Goal: Book appointment/travel/reservation

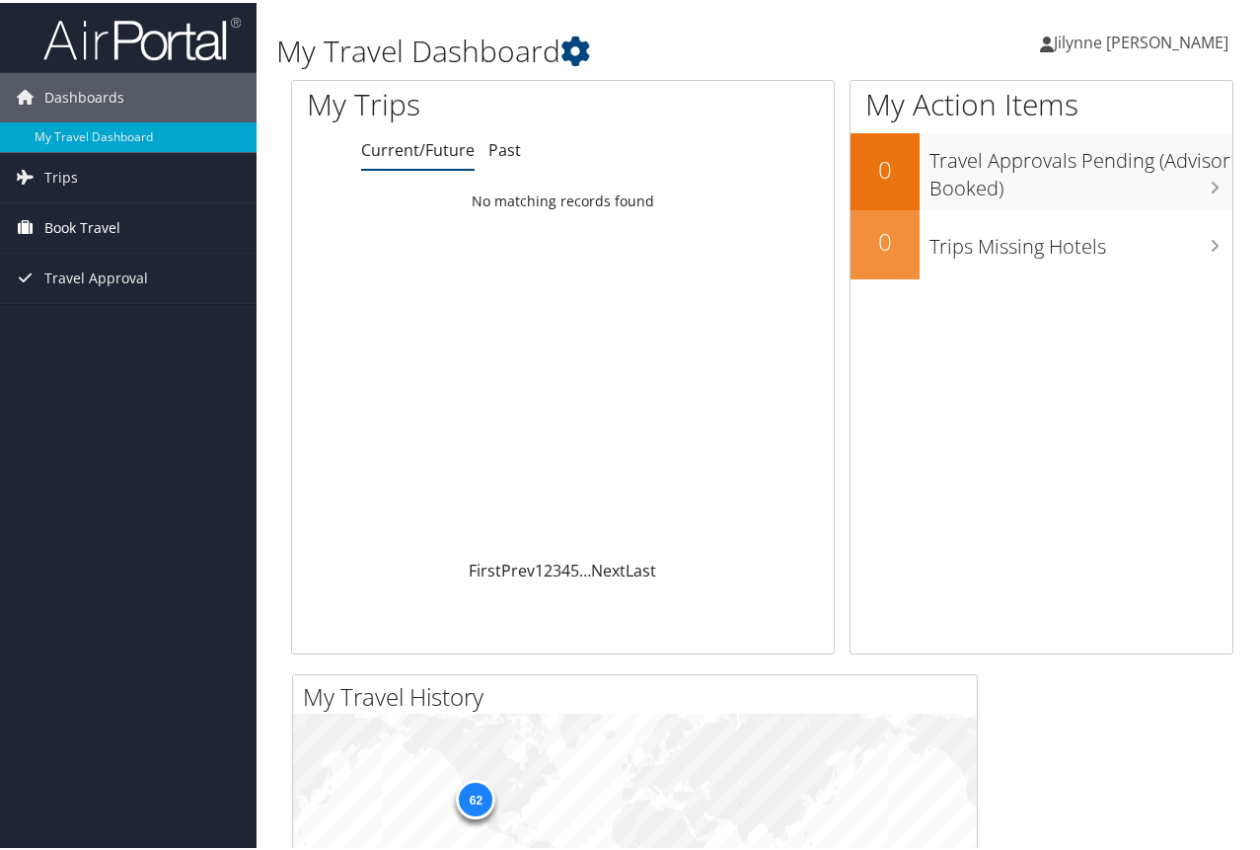
click at [67, 219] on span "Book Travel" at bounding box center [82, 224] width 76 height 49
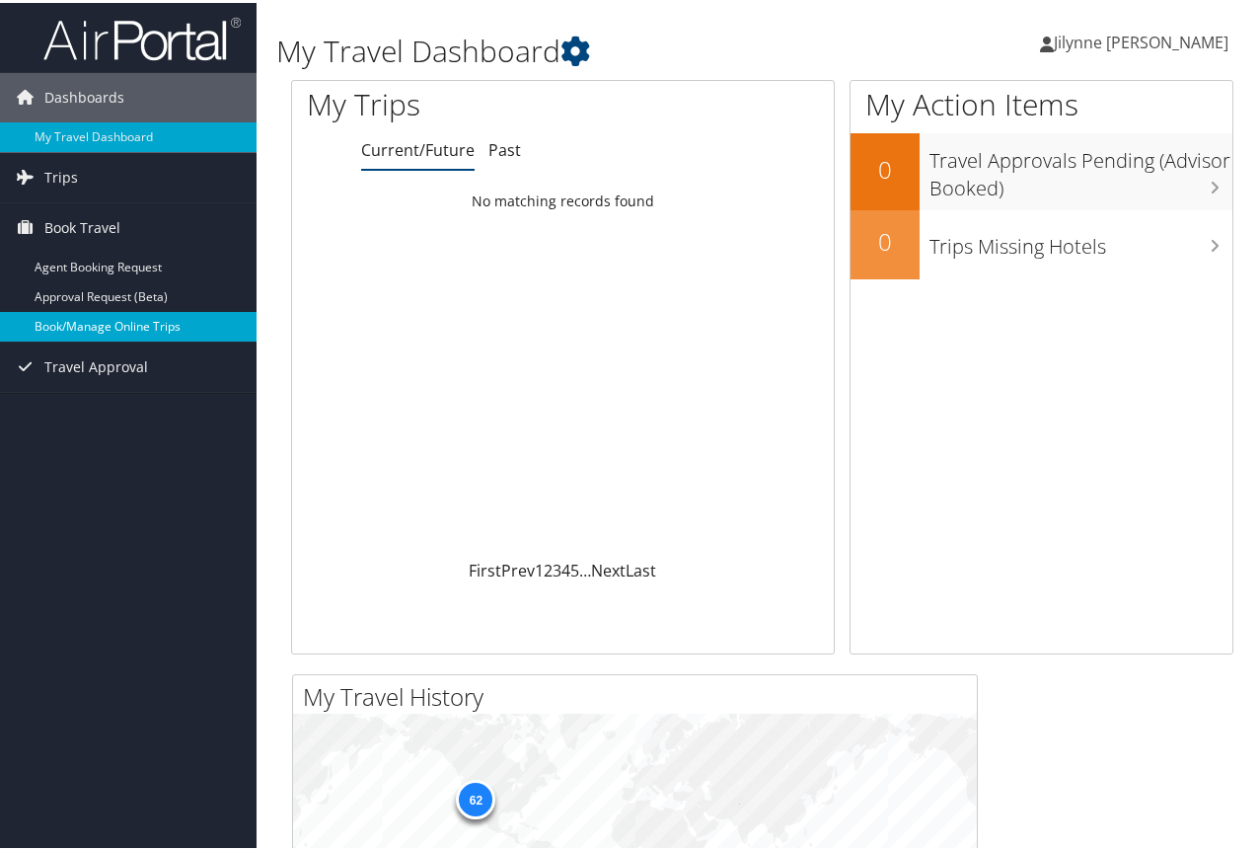
click at [142, 324] on link "Book/Manage Online Trips" at bounding box center [128, 324] width 257 height 30
